Goal: Task Accomplishment & Management: Manage account settings

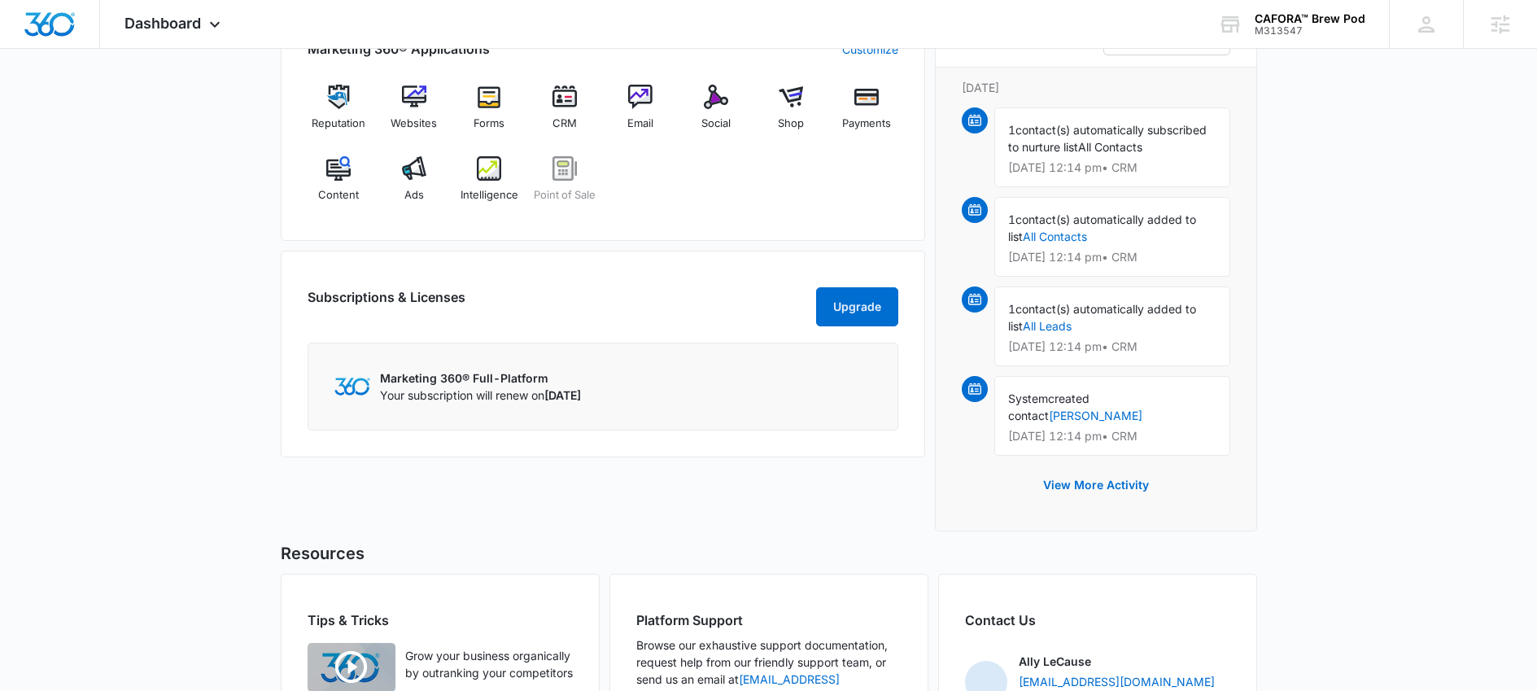
scroll to position [987, 0]
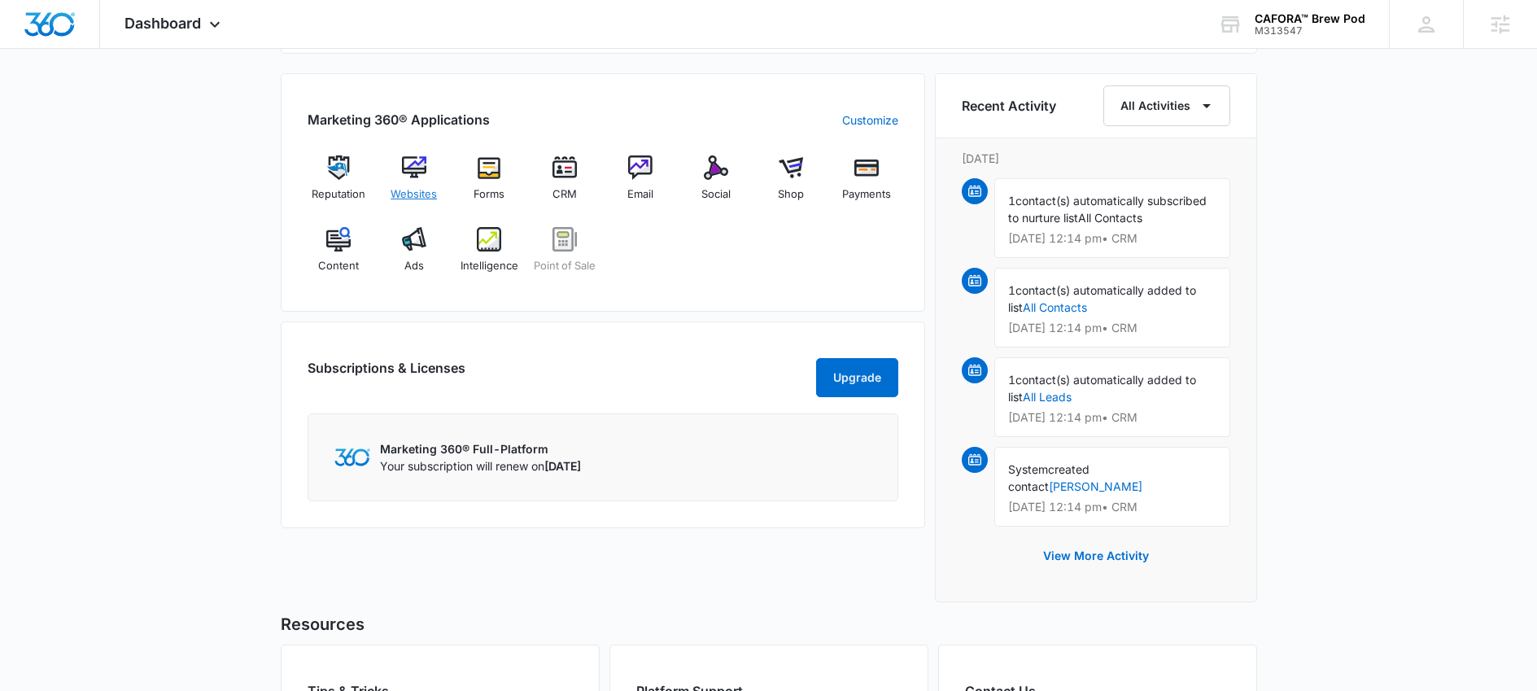
click at [422, 165] on img at bounding box center [414, 167] width 24 height 24
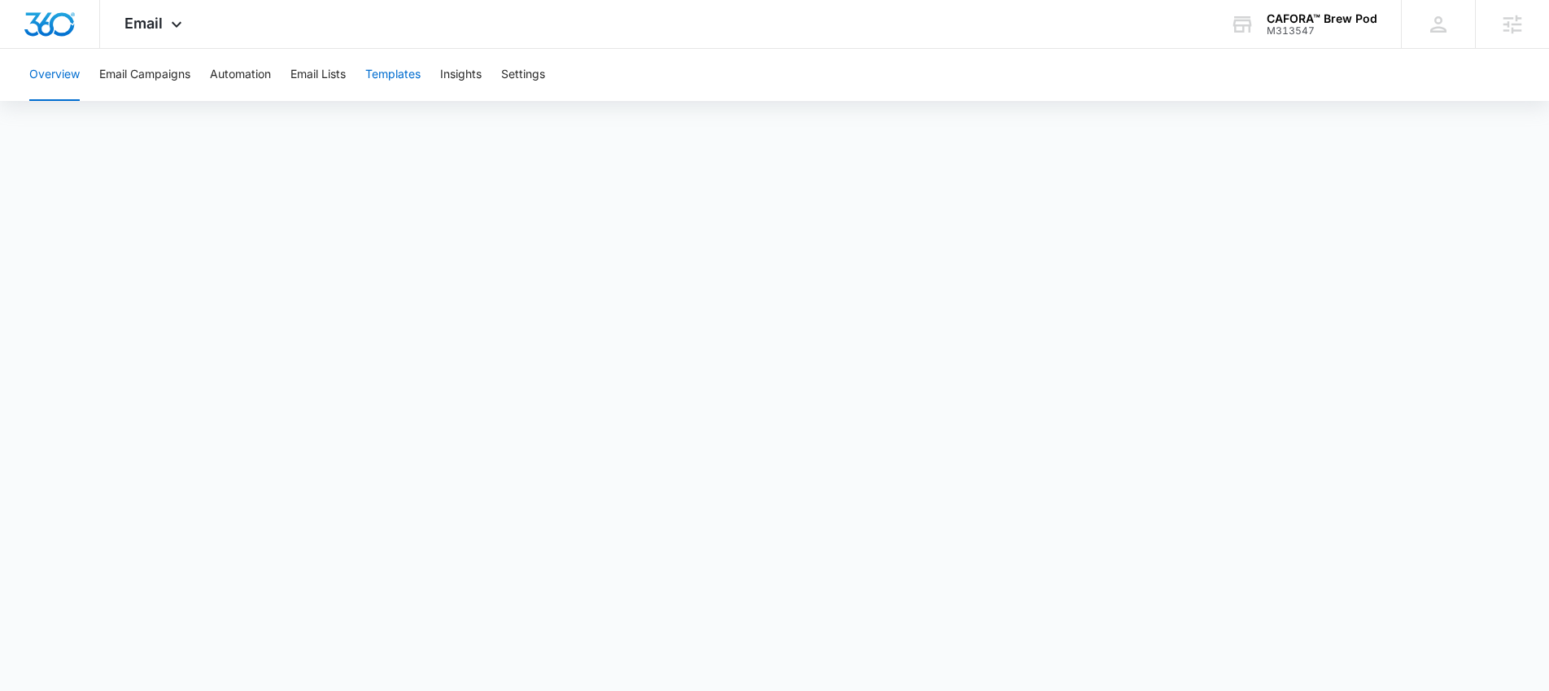
click at [403, 62] on button "Templates" at bounding box center [392, 75] width 55 height 52
click at [249, 82] on button "Automation" at bounding box center [240, 75] width 61 height 52
click at [407, 64] on button "Templates" at bounding box center [392, 75] width 55 height 52
click at [224, 80] on button "Automation" at bounding box center [240, 75] width 61 height 52
click at [1465, 91] on button "Add Branding" at bounding box center [1473, 74] width 111 height 39
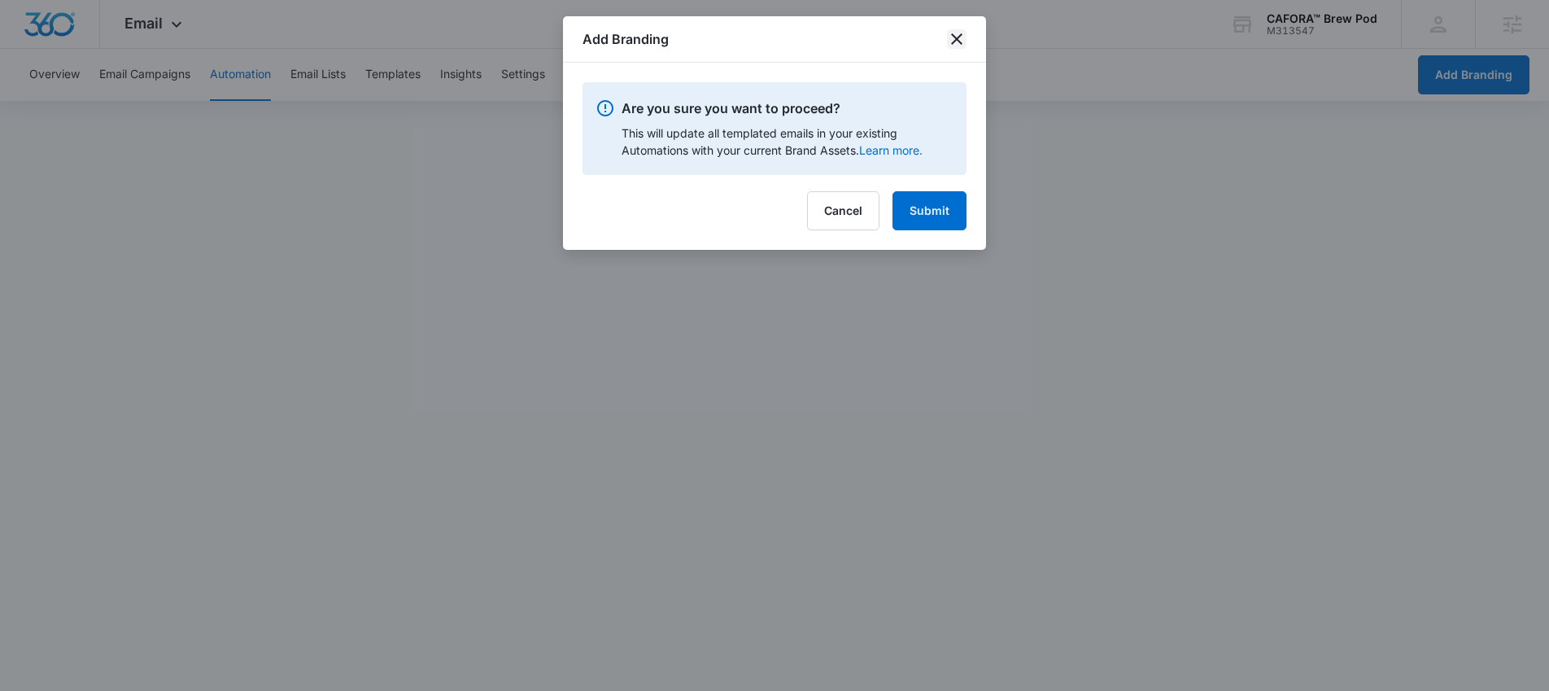
click at [963, 37] on icon "close" at bounding box center [957, 39] width 20 height 20
